Goal: Task Accomplishment & Management: Manage account settings

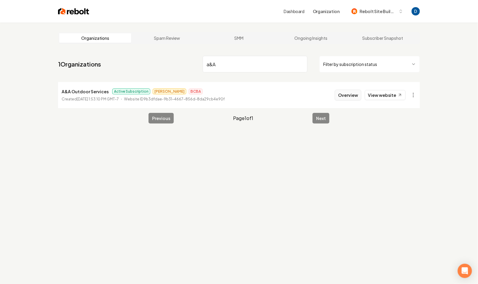
type input "a&A"
click at [351, 97] on button "Overview" at bounding box center [348, 95] width 26 height 11
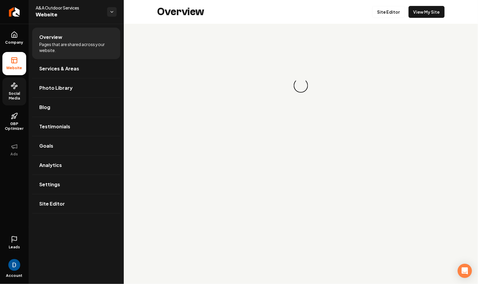
click at [12, 96] on span "Social Media" at bounding box center [14, 96] width 24 height 10
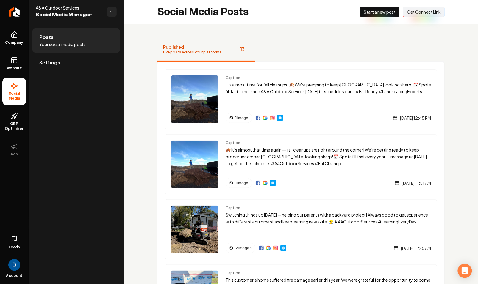
click at [60, 52] on li "Posts Your social media posts." at bounding box center [76, 41] width 88 height 26
click at [56, 64] on span "Settings" at bounding box center [49, 62] width 21 height 7
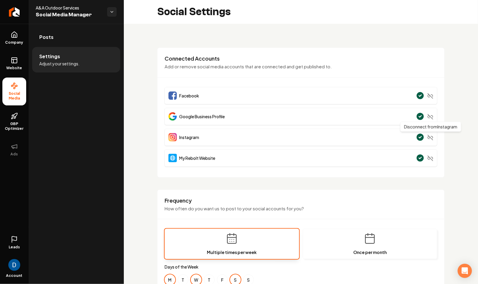
click at [431, 135] on icon "Main content area" at bounding box center [430, 138] width 6 height 6
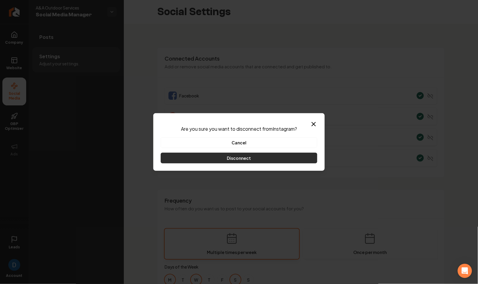
click at [278, 155] on button "Disconnect" at bounding box center [239, 158] width 156 height 11
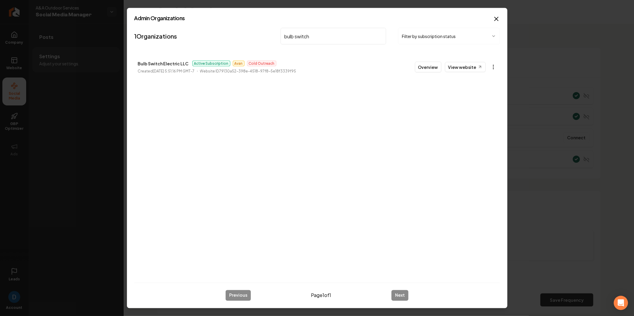
type input "bulb switch"
click at [493, 64] on body "**********" at bounding box center [317, 158] width 634 height 316
click at [477, 120] on link "View in Stripe" at bounding box center [480, 119] width 38 height 10
click at [158, 65] on p "Bulb Switch Electric LLC" at bounding box center [163, 63] width 51 height 7
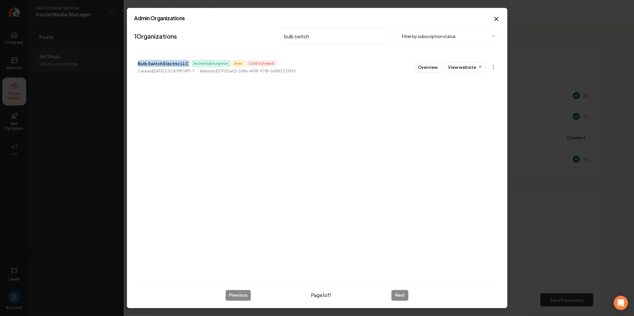
click at [158, 65] on p "Bulb Switch Electric LLC" at bounding box center [163, 63] width 51 height 7
copy p "Bulb Switch Electric LLC"
